Goal: Transaction & Acquisition: Obtain resource

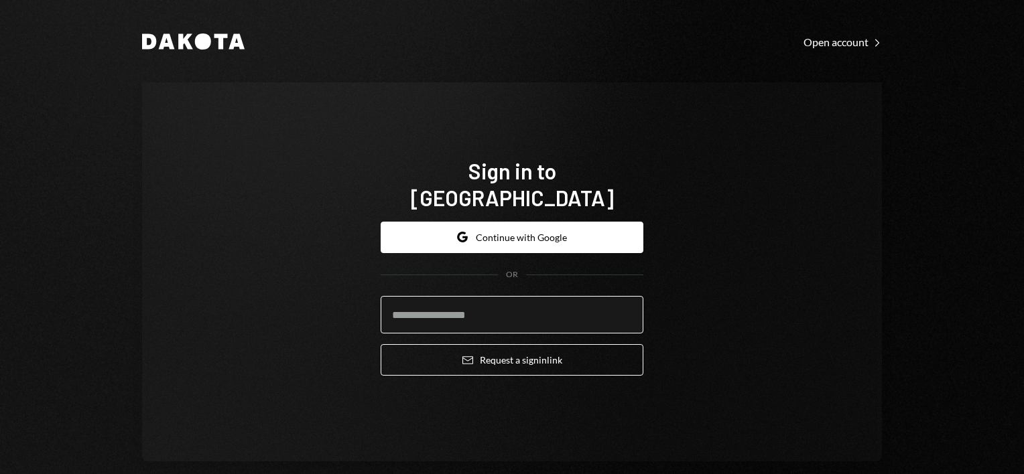
click at [487, 305] on input "email" at bounding box center [512, 315] width 263 height 38
type input "**********"
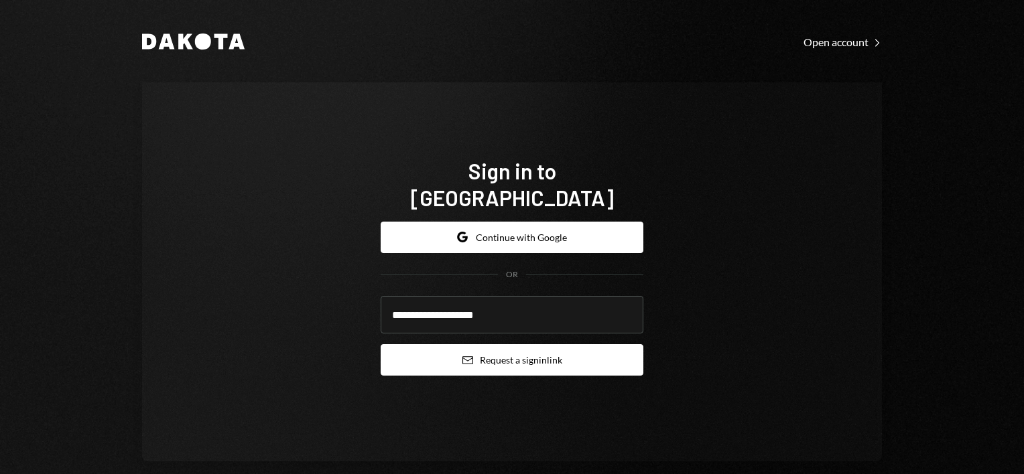
click at [513, 352] on button "Email Request a sign in link" at bounding box center [512, 359] width 263 height 31
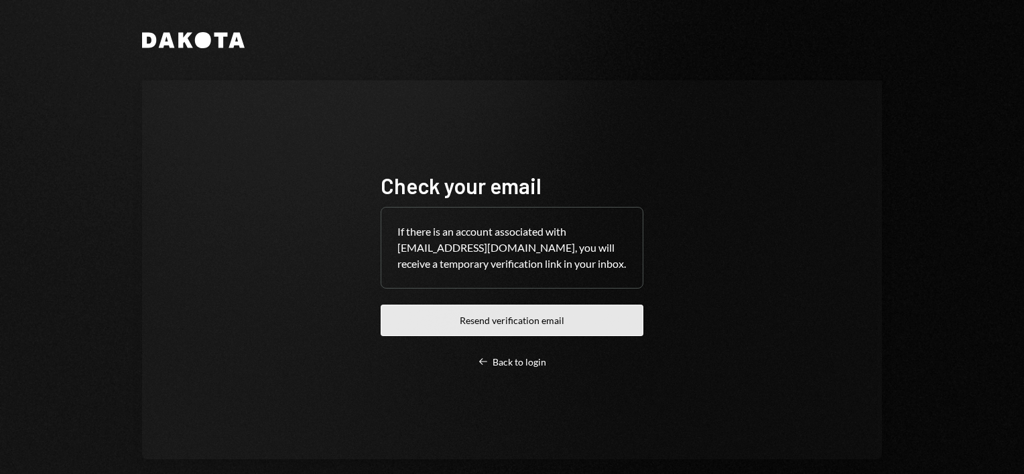
click at [514, 324] on button "Resend verification email" at bounding box center [512, 320] width 263 height 31
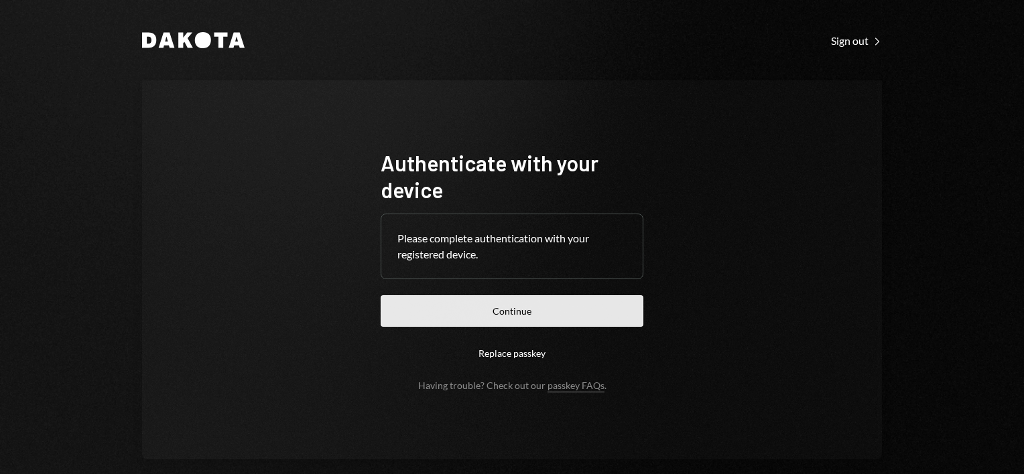
click at [560, 311] on button "Continue" at bounding box center [512, 311] width 263 height 31
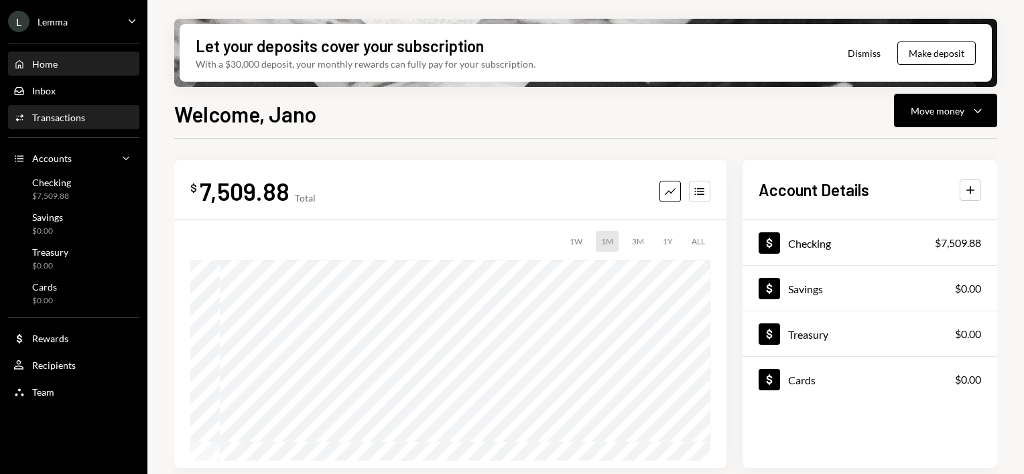
click at [72, 121] on div "Transactions" at bounding box center [58, 117] width 53 height 11
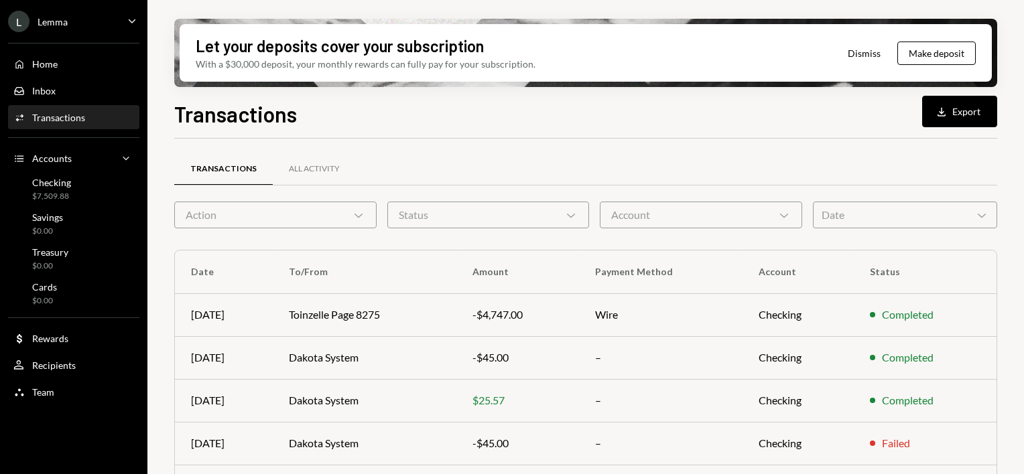
click at [684, 220] on div "Account Chevron Down" at bounding box center [701, 215] width 202 height 27
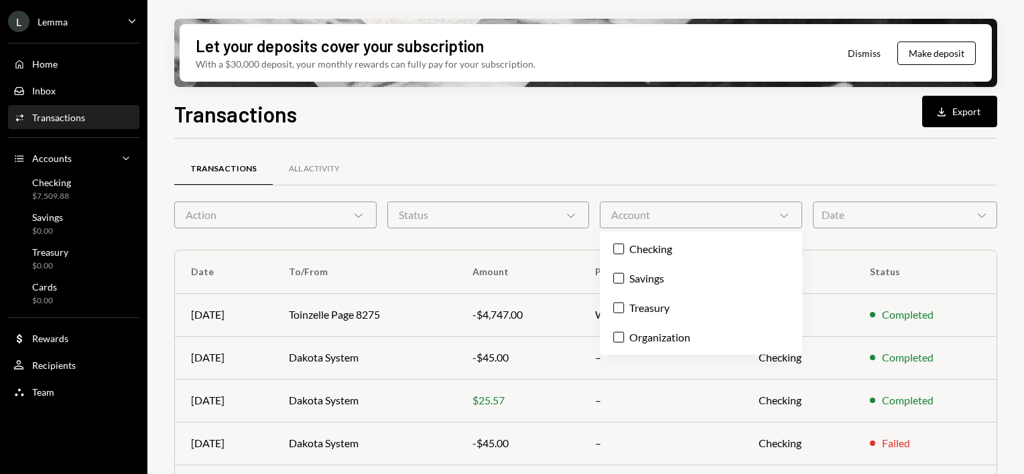
click at [684, 220] on div "Account Chevron Down" at bounding box center [701, 215] width 202 height 27
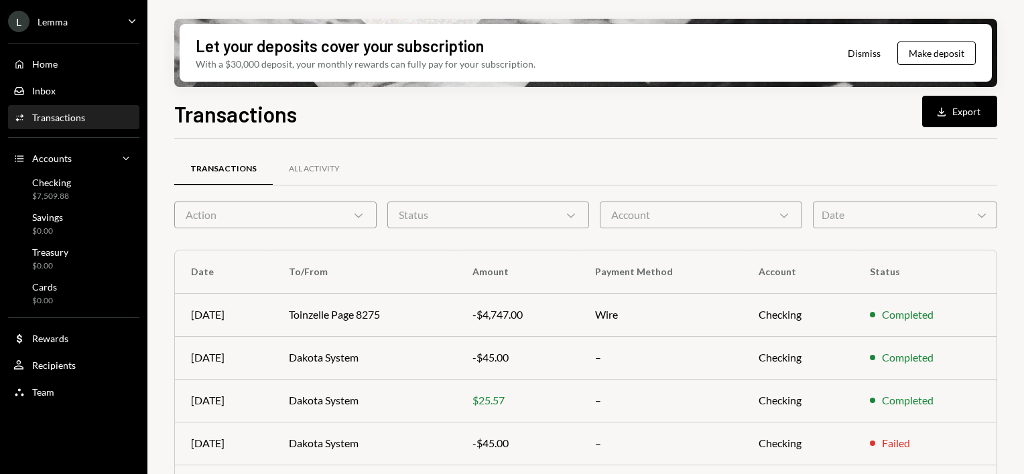
click at [825, 209] on div "Date Chevron Down" at bounding box center [905, 215] width 184 height 27
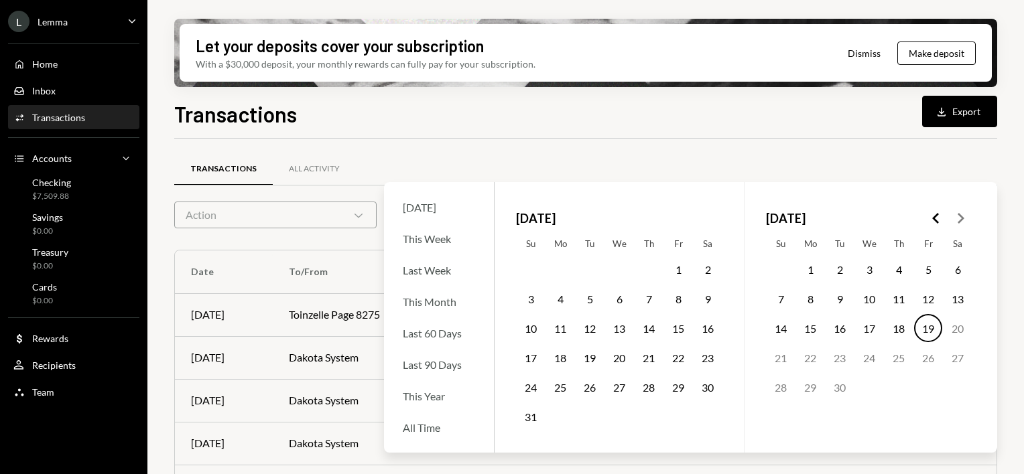
click at [938, 215] on icon "Go to the Previous Month" at bounding box center [936, 218] width 16 height 16
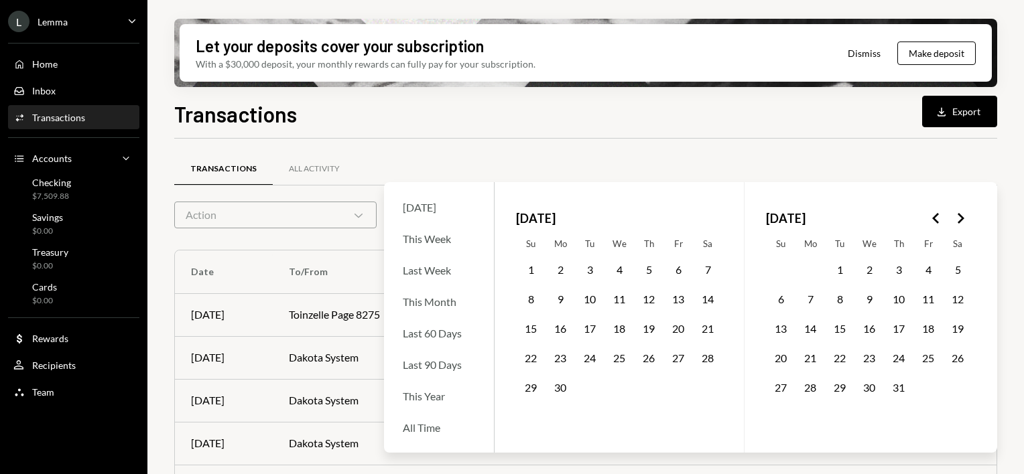
click at [531, 268] on button "1" at bounding box center [531, 269] width 28 height 28
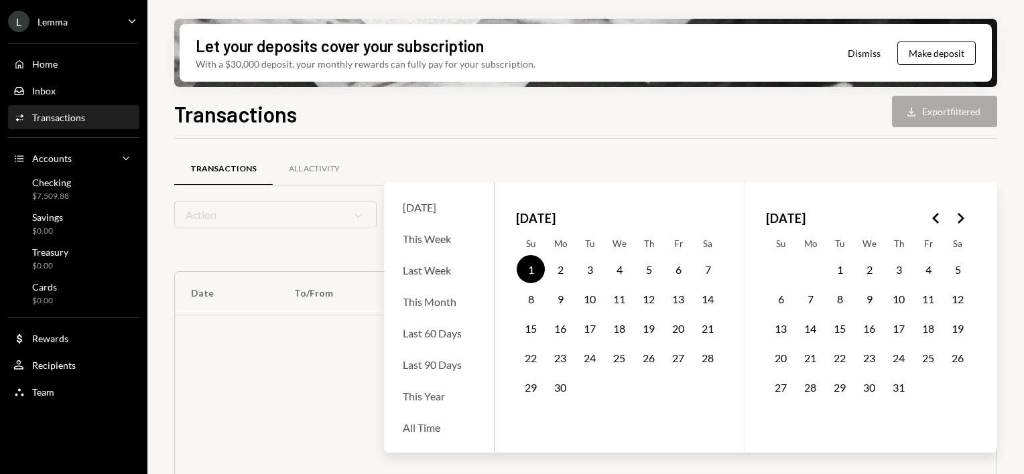
click at [959, 215] on polygon "Go to the Next Month" at bounding box center [961, 218] width 7 height 11
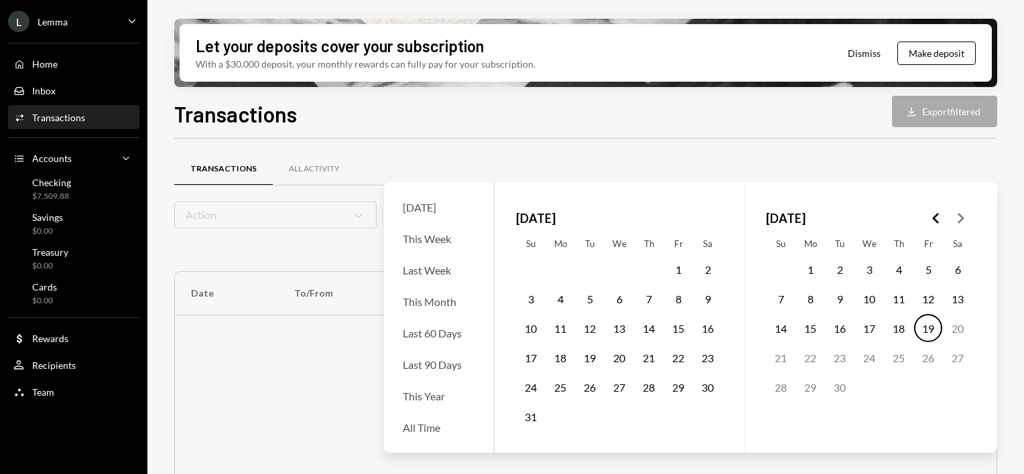
click at [922, 330] on button "19" at bounding box center [928, 328] width 28 height 28
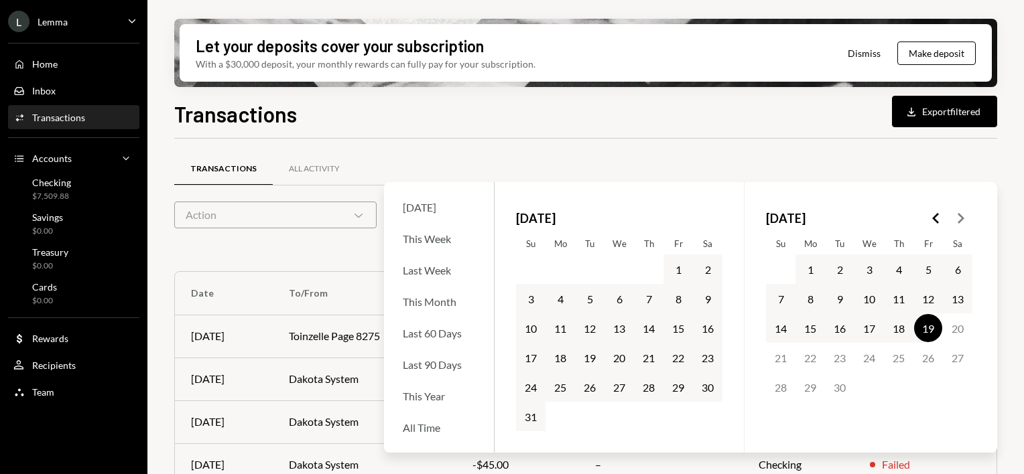
click at [935, 216] on polygon "Go to the Previous Month" at bounding box center [935, 218] width 7 height 11
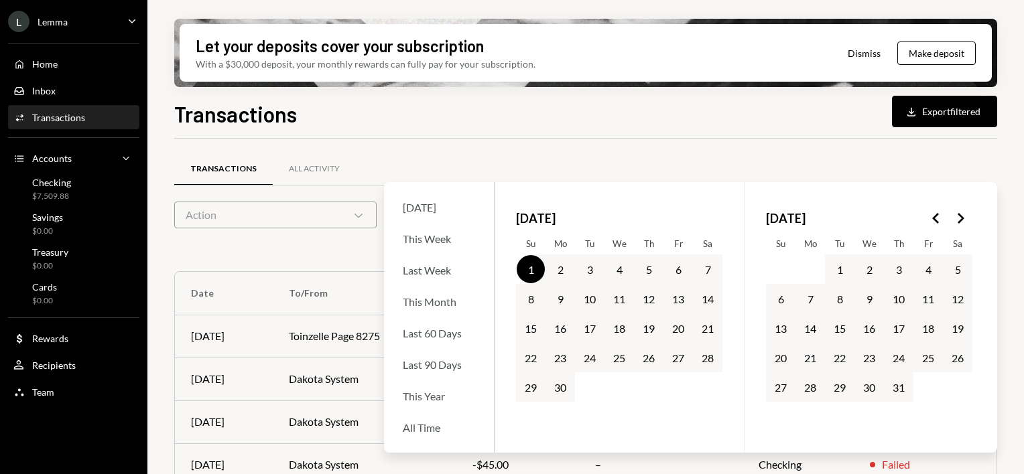
click at [529, 269] on button "1" at bounding box center [531, 269] width 28 height 28
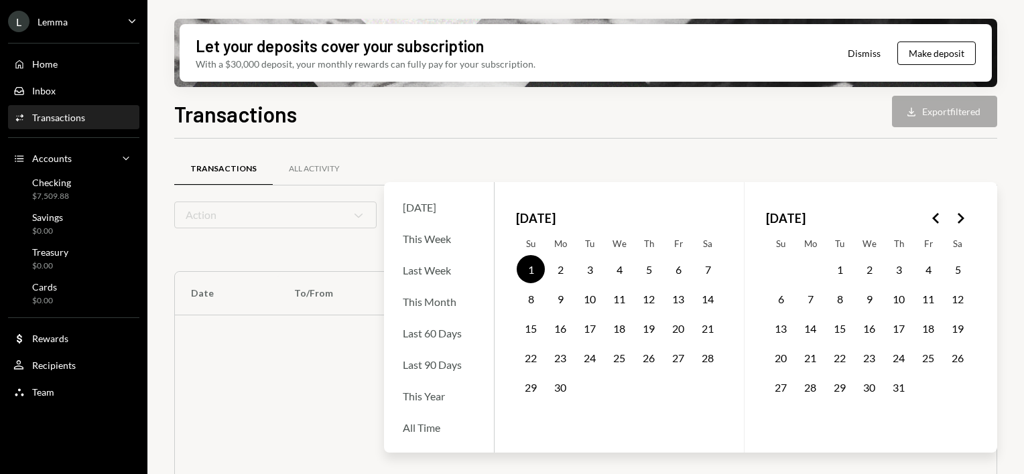
click at [965, 214] on icon "Go to the Next Month" at bounding box center [960, 218] width 16 height 16
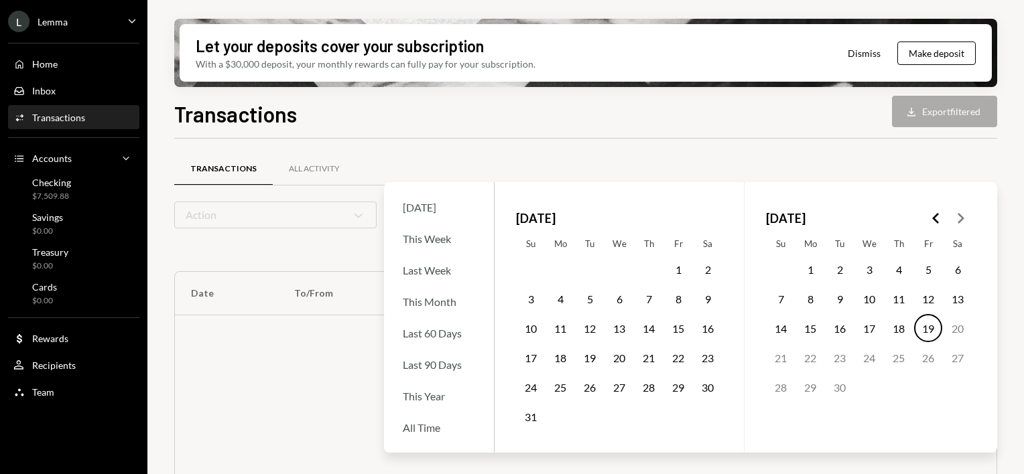
click at [931, 325] on button "19" at bounding box center [928, 328] width 28 height 28
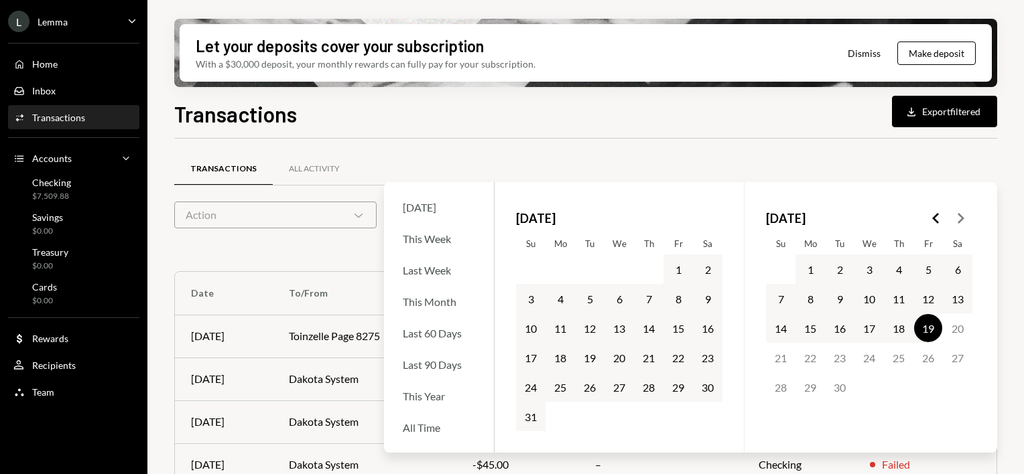
click at [791, 138] on div at bounding box center [585, 138] width 823 height 1
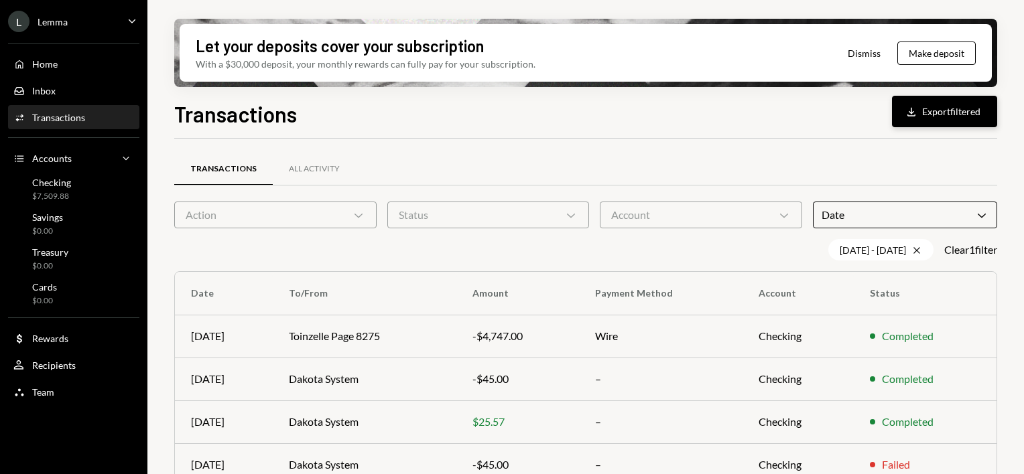
click at [945, 116] on button "Download Export filtered" at bounding box center [944, 111] width 105 height 31
click at [67, 188] on div "Checking $7,509.88" at bounding box center [51, 189] width 39 height 25
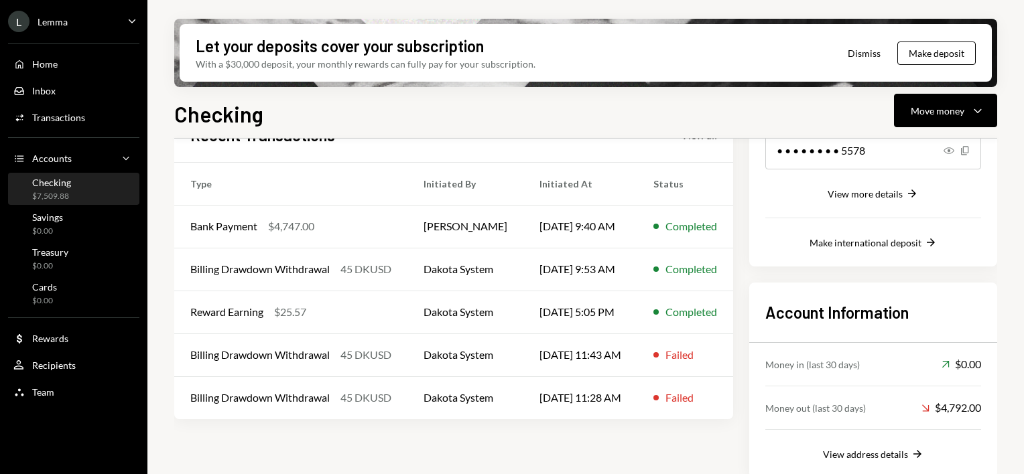
scroll to position [253, 0]
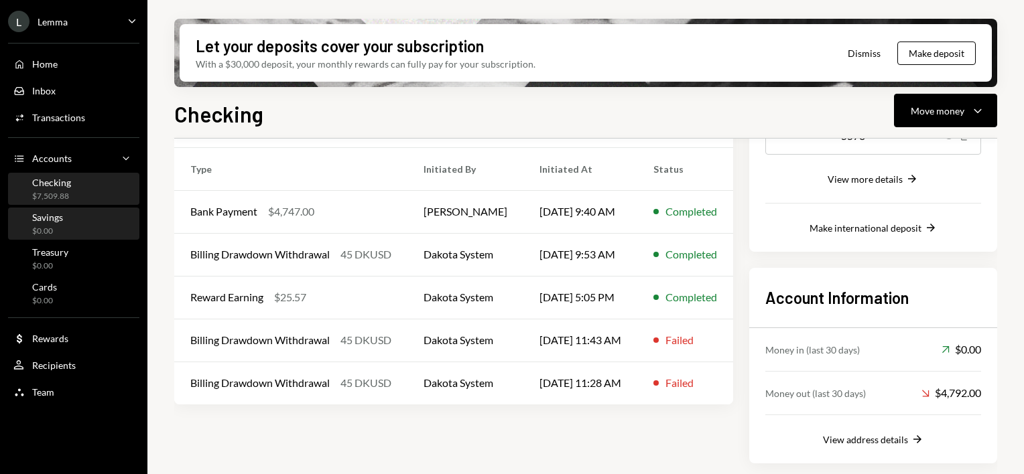
click at [60, 222] on div "Savings $0.00" at bounding box center [47, 224] width 31 height 25
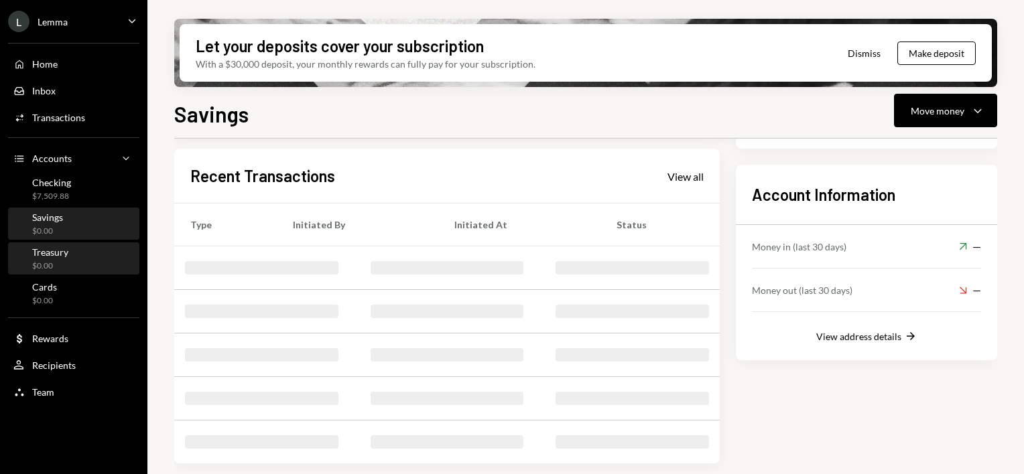
scroll to position [271, 0]
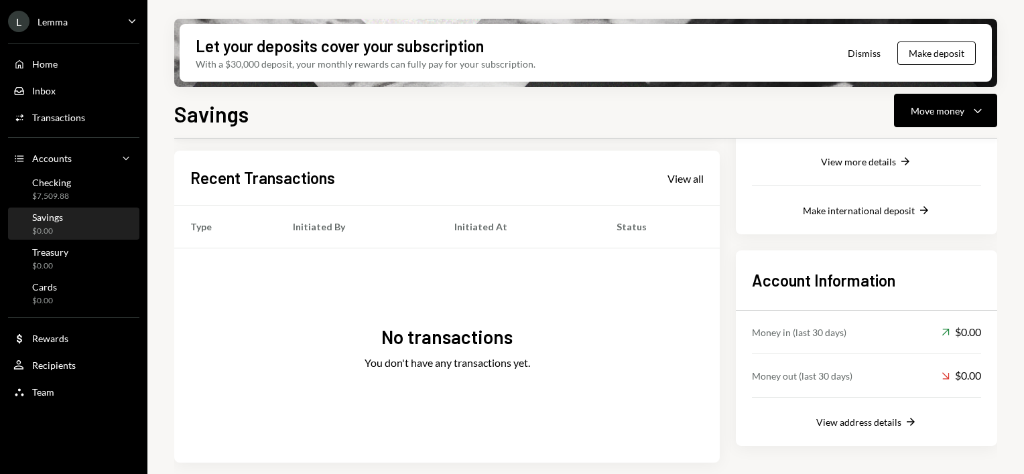
click at [101, 27] on div "L Lemma Caret Down" at bounding box center [73, 21] width 147 height 21
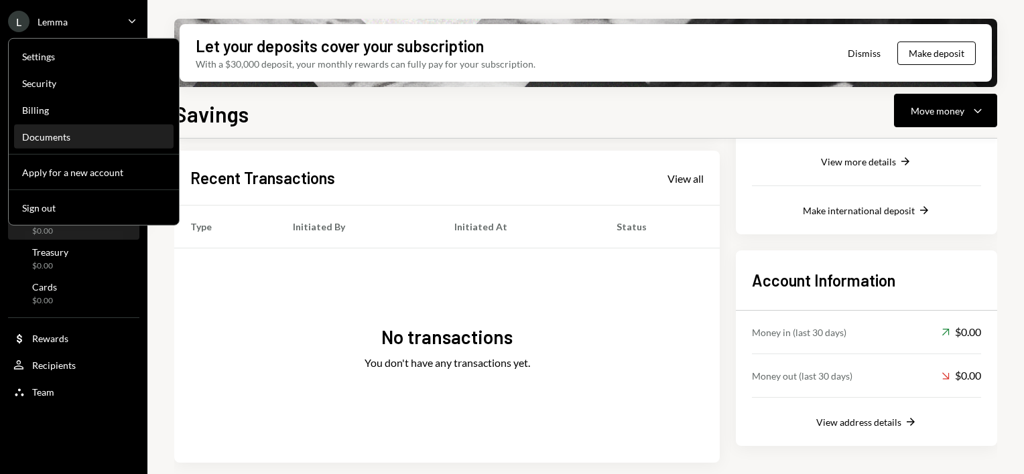
click at [56, 144] on div "Documents" at bounding box center [93, 137] width 143 height 23
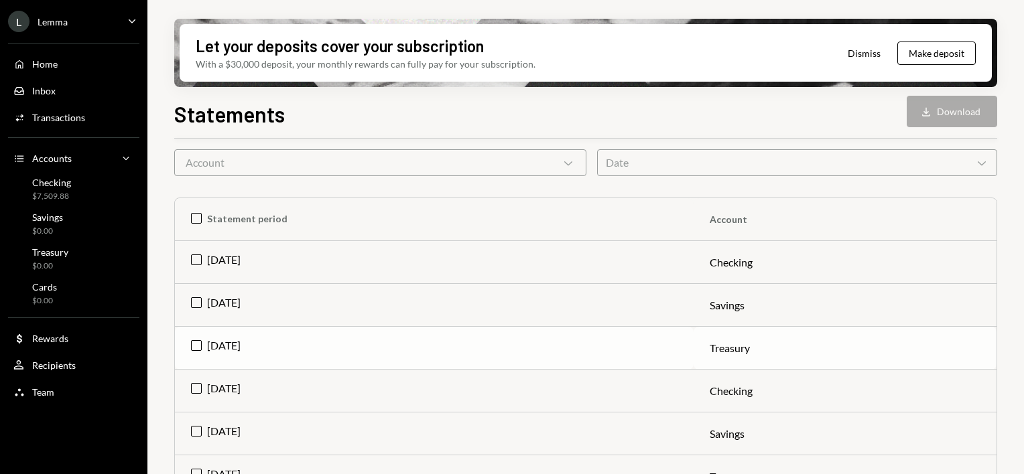
scroll to position [134, 0]
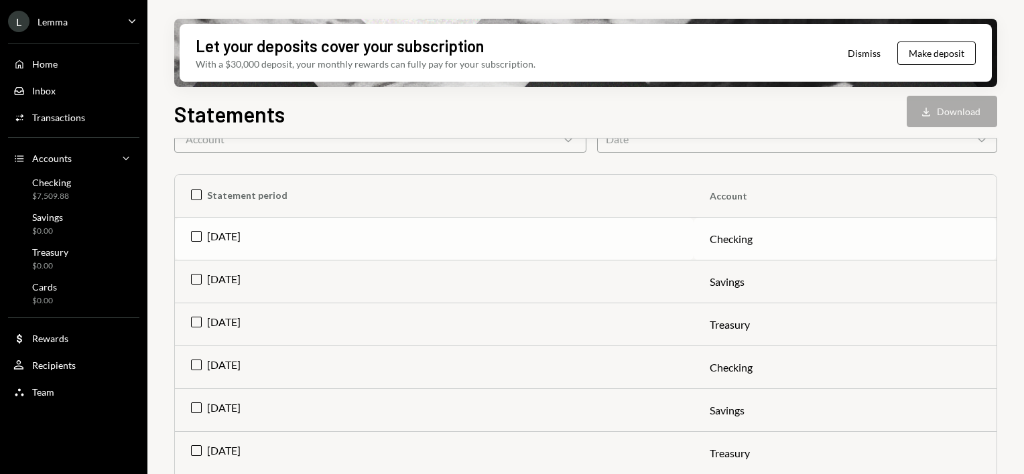
click at [194, 235] on td "Aug 2025" at bounding box center [434, 239] width 519 height 43
click at [195, 280] on td "Aug 2025" at bounding box center [434, 282] width 519 height 43
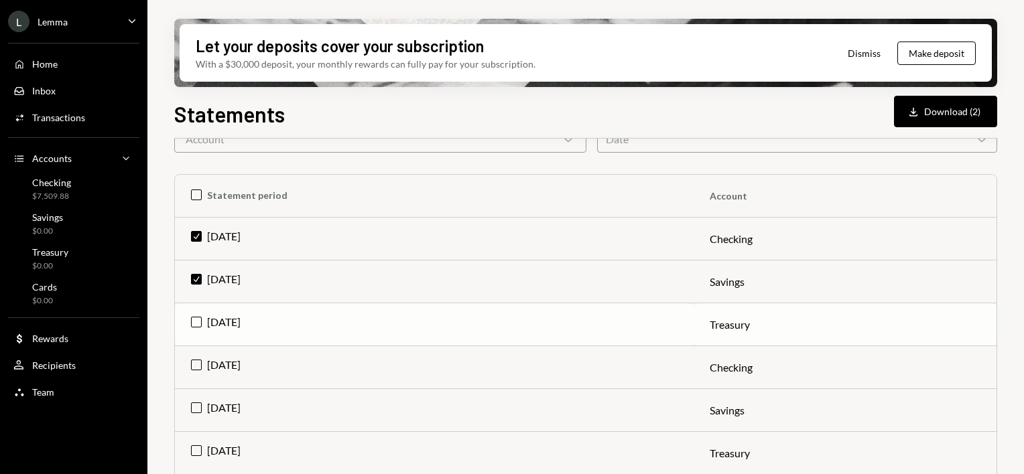
click at [194, 325] on td "Aug 2025" at bounding box center [434, 325] width 519 height 43
click at [193, 361] on td "Jul 2025" at bounding box center [434, 367] width 519 height 43
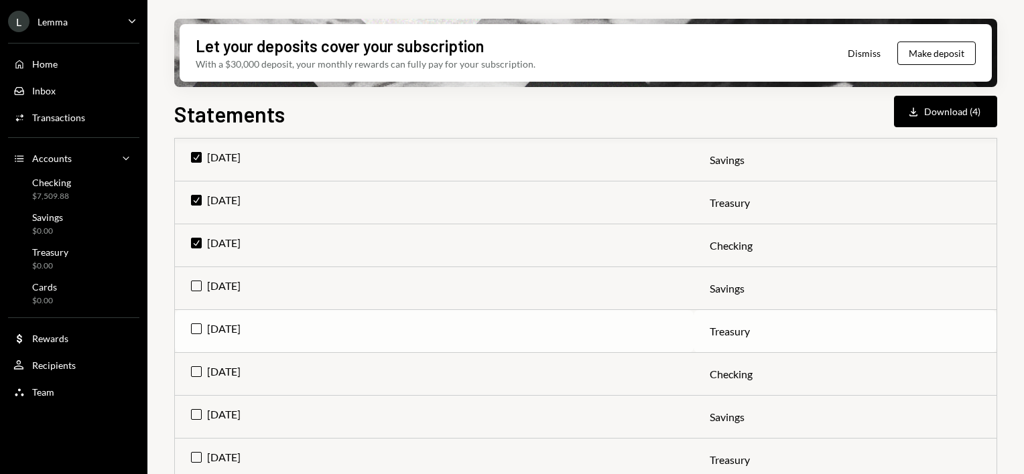
scroll to position [268, 0]
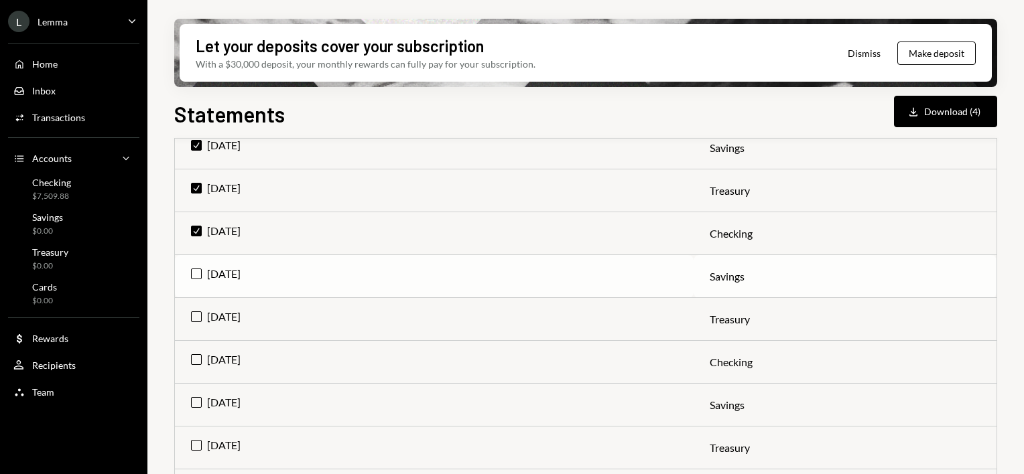
click at [194, 275] on td "Jul 2025" at bounding box center [434, 276] width 519 height 43
click at [194, 318] on td "Jul 2025" at bounding box center [434, 319] width 519 height 43
click at [194, 359] on td "Jun 2025" at bounding box center [434, 362] width 519 height 43
click at [192, 404] on td "Jun 2025" at bounding box center [434, 405] width 519 height 43
click at [196, 442] on td "Jun 2025" at bounding box center [434, 448] width 519 height 43
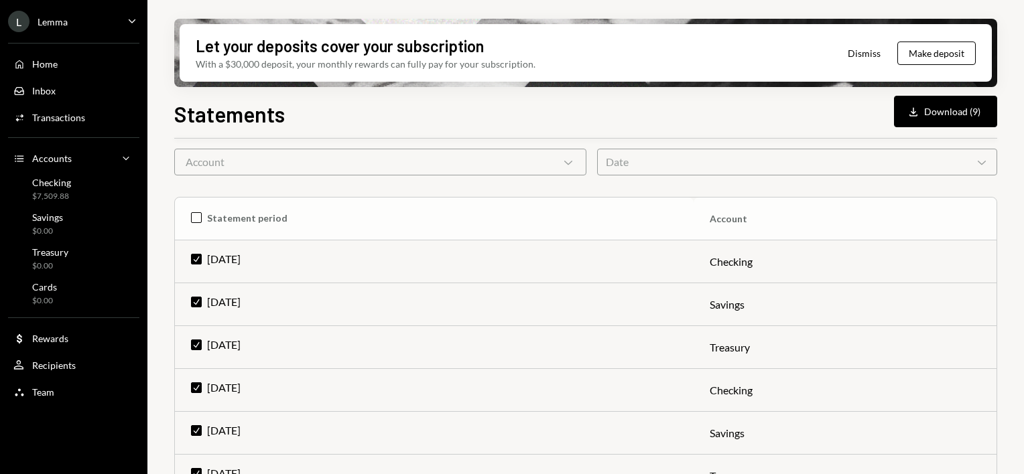
scroll to position [0, 0]
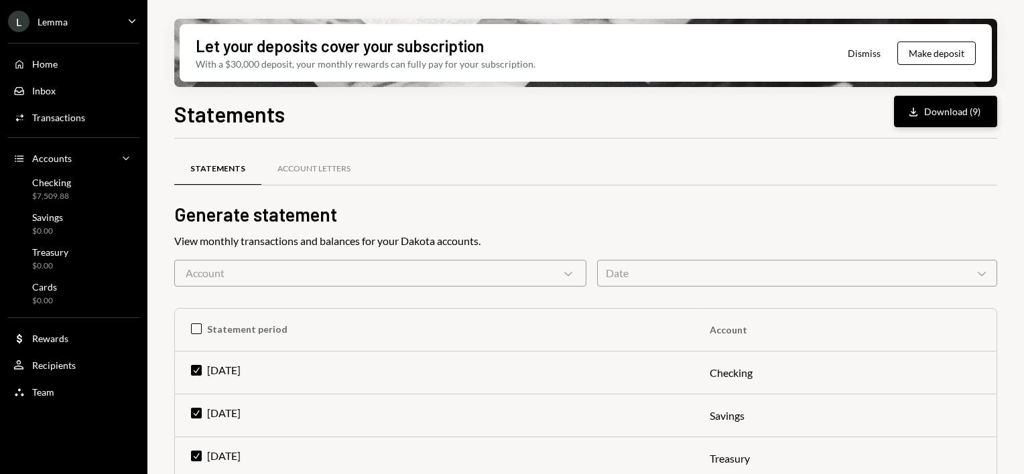
click at [948, 115] on button "Download Download (9)" at bounding box center [945, 111] width 103 height 31
